Goal: Use online tool/utility: Utilize a website feature to perform a specific function

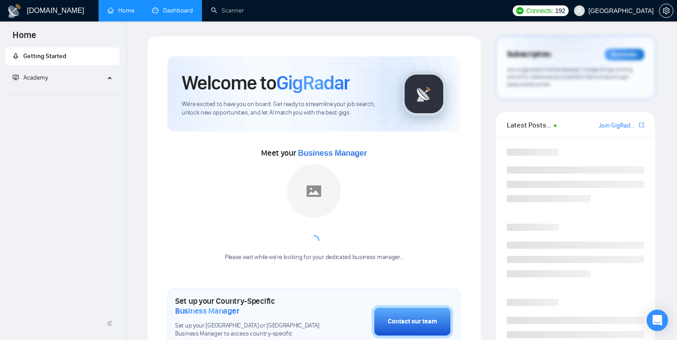
click at [181, 11] on link "Dashboard" at bounding box center [172, 11] width 41 height 8
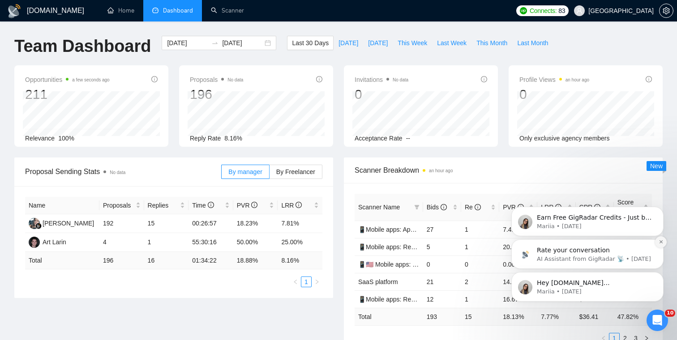
click at [661, 242] on icon "Dismiss notification" at bounding box center [661, 242] width 5 height 5
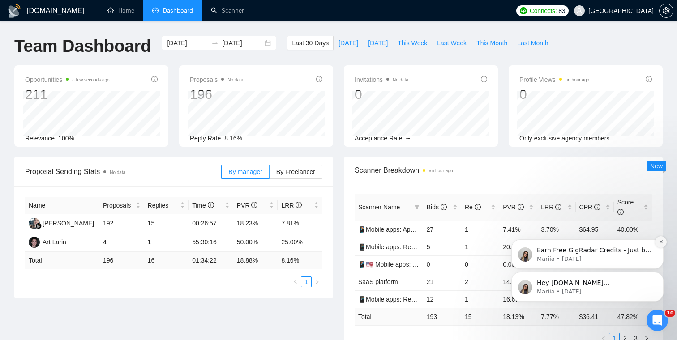
click at [661, 241] on icon "Dismiss notification" at bounding box center [661, 242] width 5 height 5
click at [661, 274] on icon "Dismiss notification" at bounding box center [660, 274] width 3 height 3
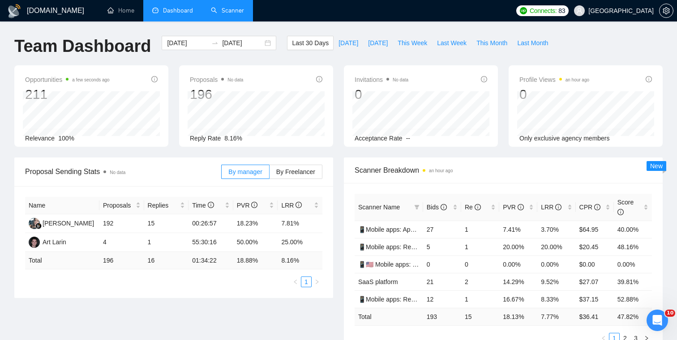
click at [227, 7] on link "Scanner" at bounding box center [227, 11] width 33 height 8
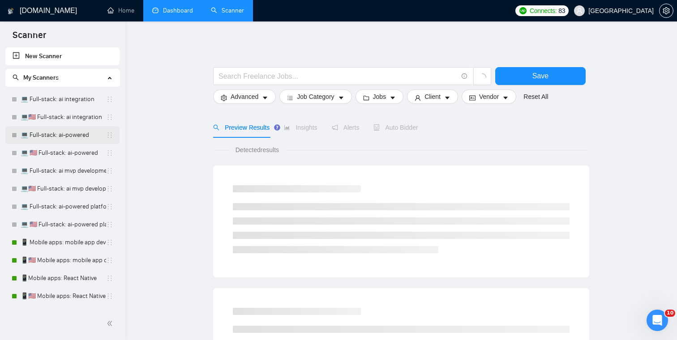
click at [57, 135] on link "💻 Full-stack: ai-powered" at bounding box center [64, 135] width 86 height 18
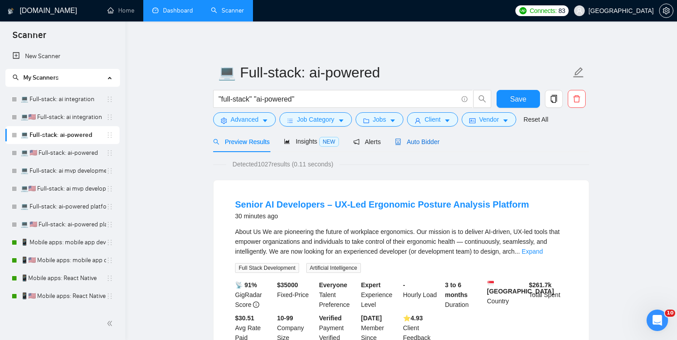
click at [430, 143] on span "Auto Bidder" at bounding box center [417, 141] width 44 height 7
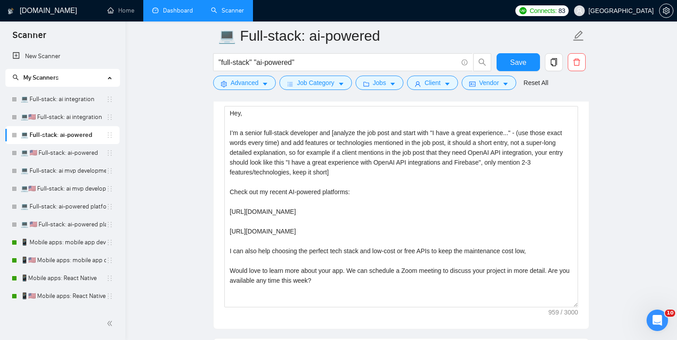
scroll to position [1022, 0]
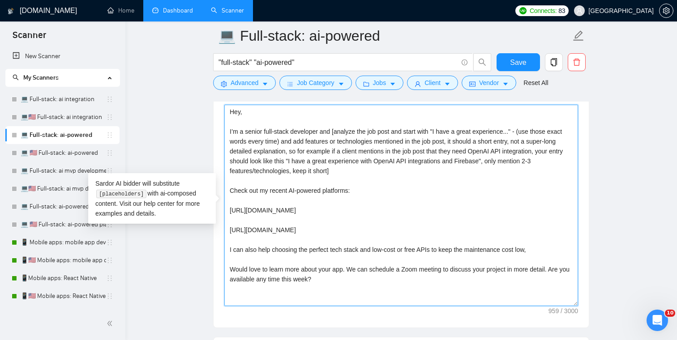
drag, startPoint x: 353, startPoint y: 281, endPoint x: 197, endPoint y: 113, distance: 230.0
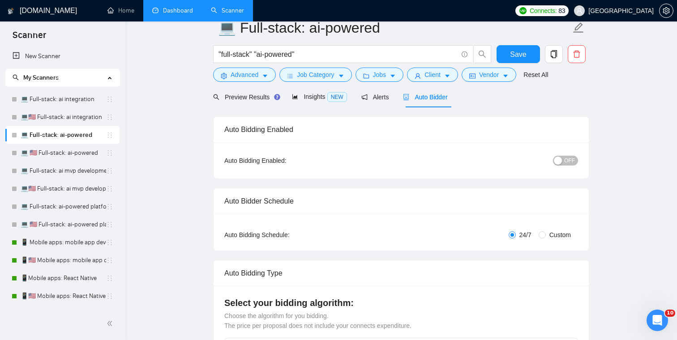
scroll to position [0, 0]
